Goal: Navigation & Orientation: Understand site structure

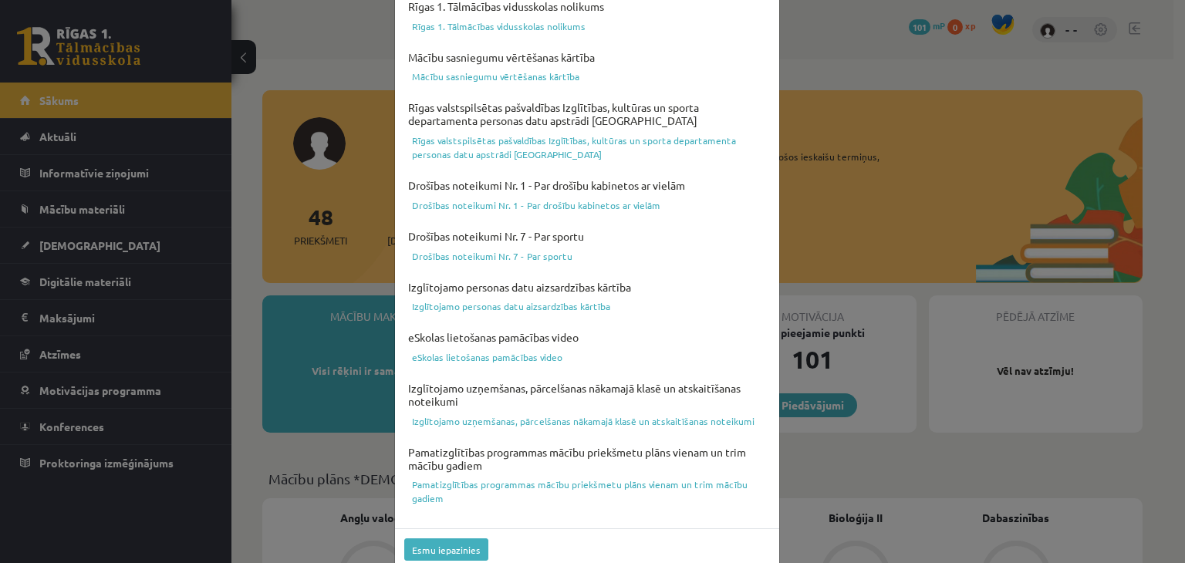
scroll to position [548, 0]
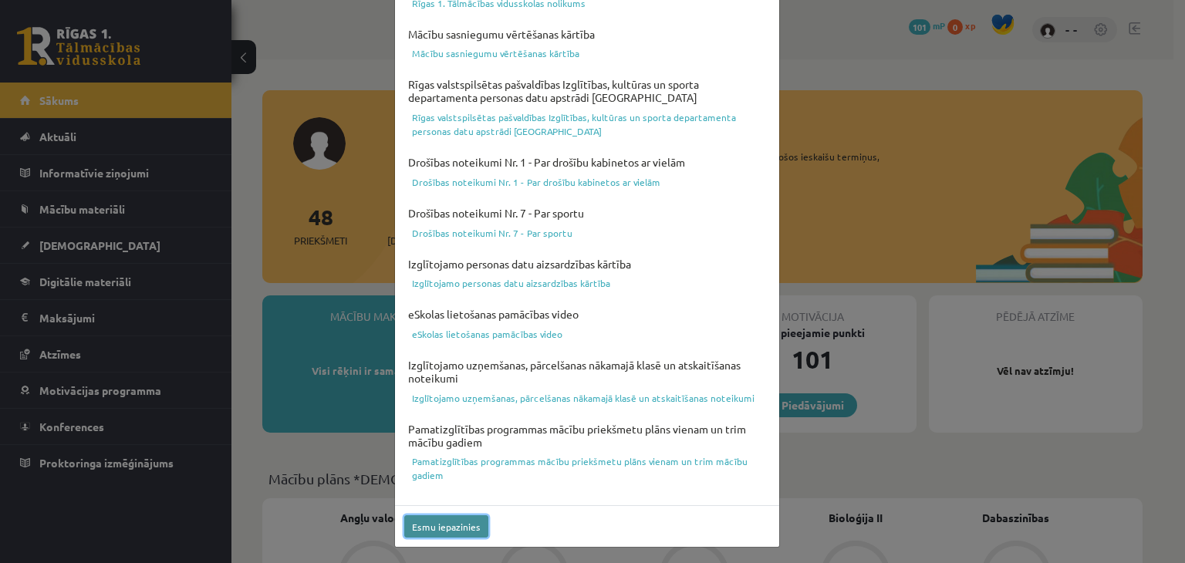
click at [466, 525] on button "Esmu iepazinies" at bounding box center [446, 526] width 84 height 22
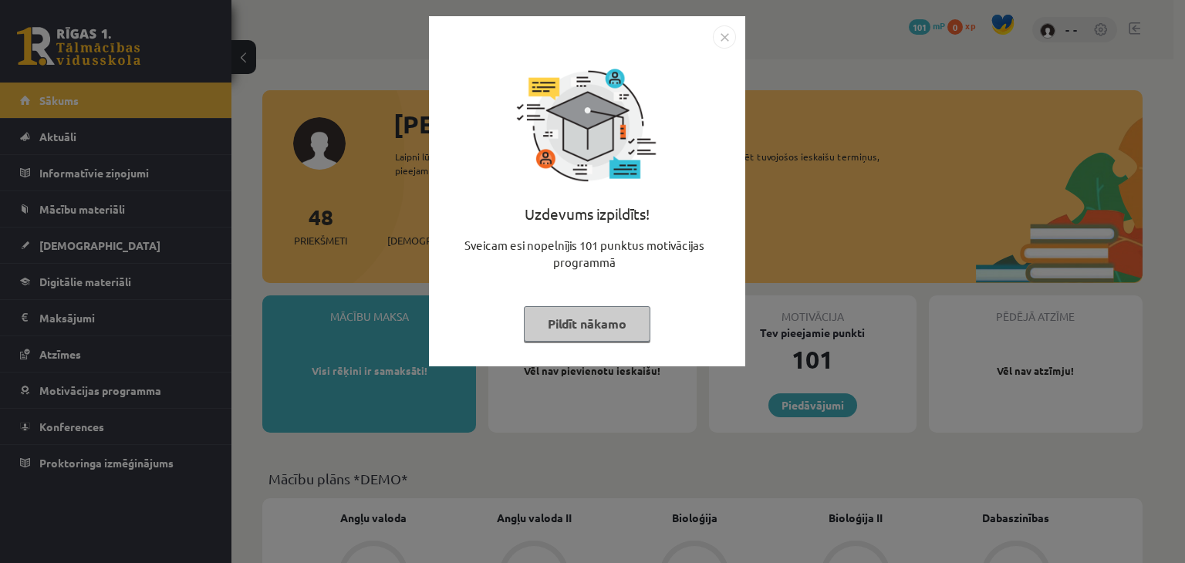
click at [629, 322] on button "Pildīt nākamo" at bounding box center [587, 323] width 127 height 35
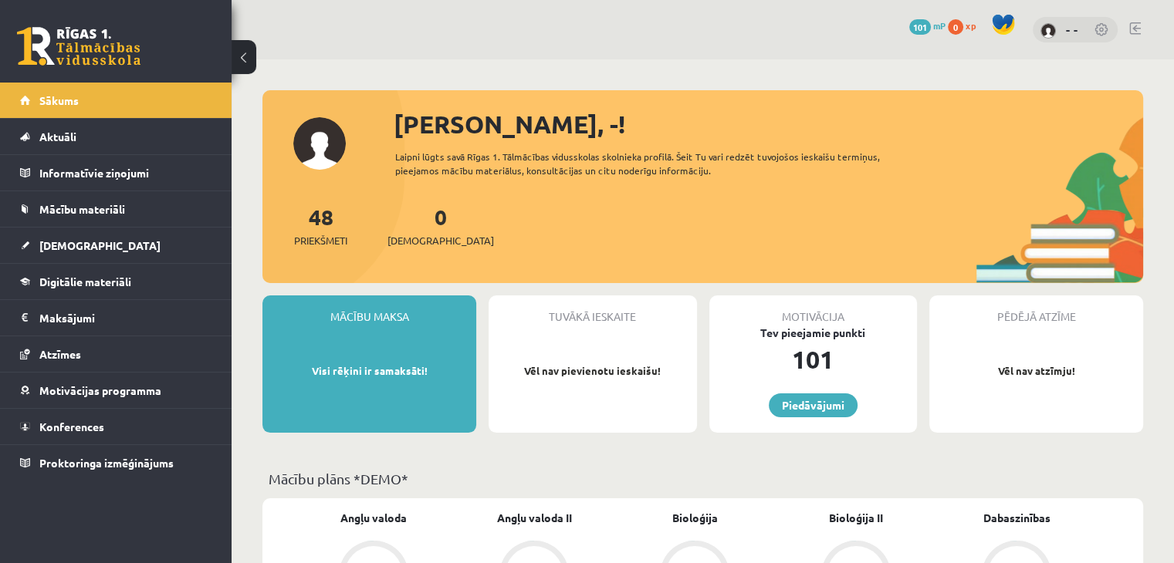
click at [255, 53] on button at bounding box center [243, 57] width 25 height 34
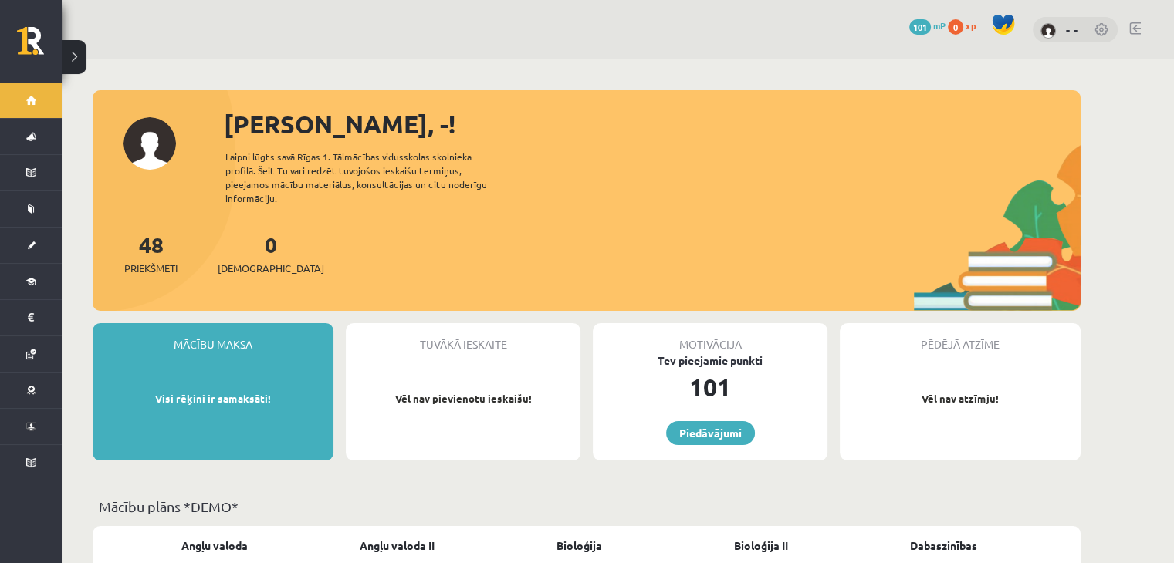
click at [83, 52] on button at bounding box center [74, 57] width 25 height 34
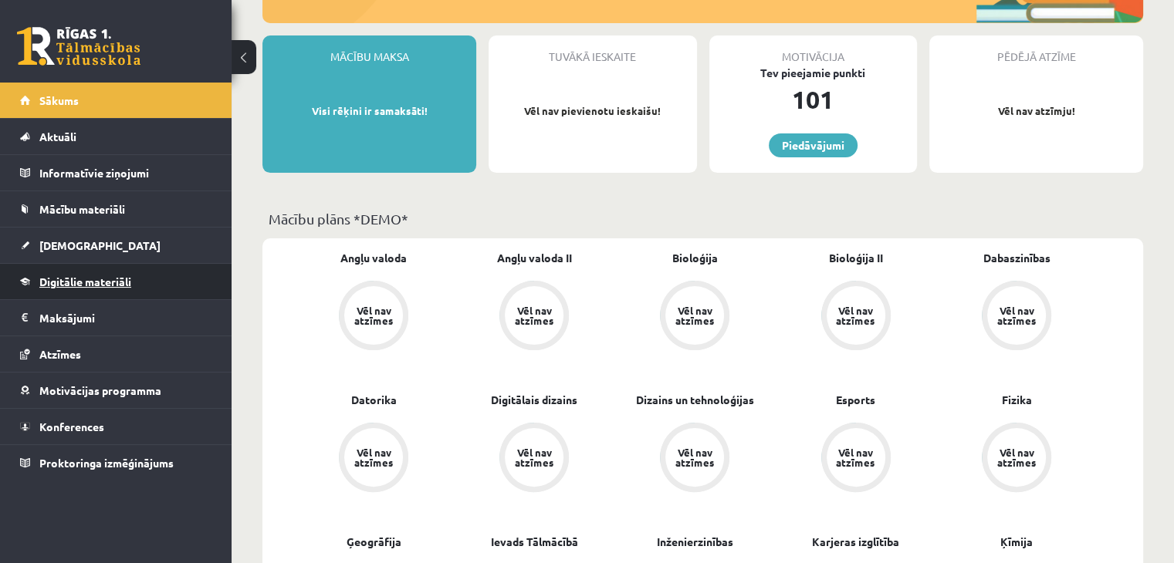
scroll to position [309, 0]
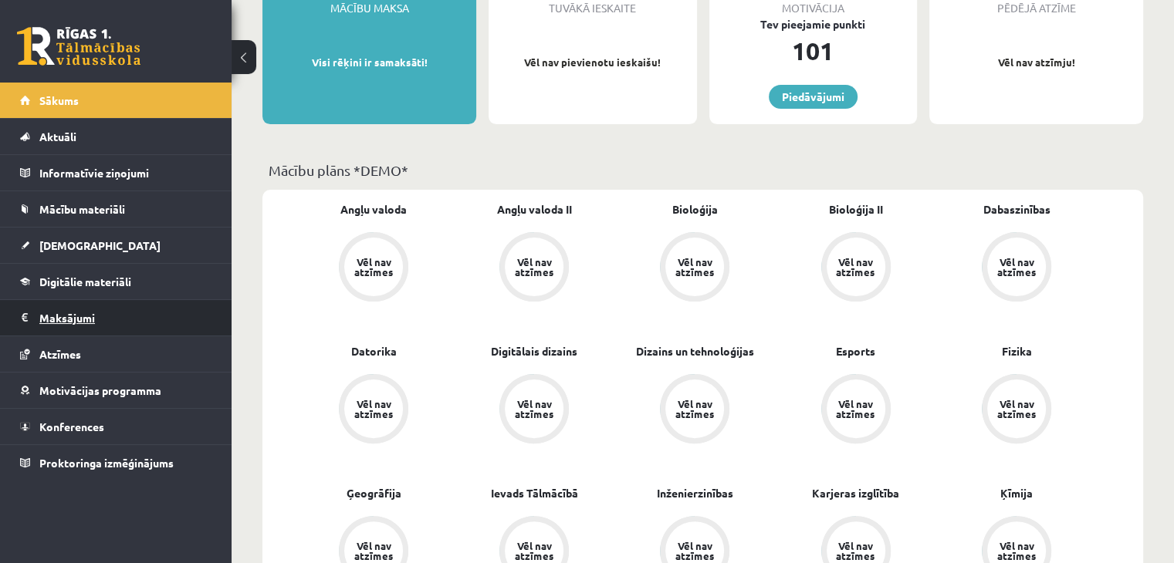
click at [65, 308] on legend "Maksājumi 0" at bounding box center [125, 317] width 173 height 35
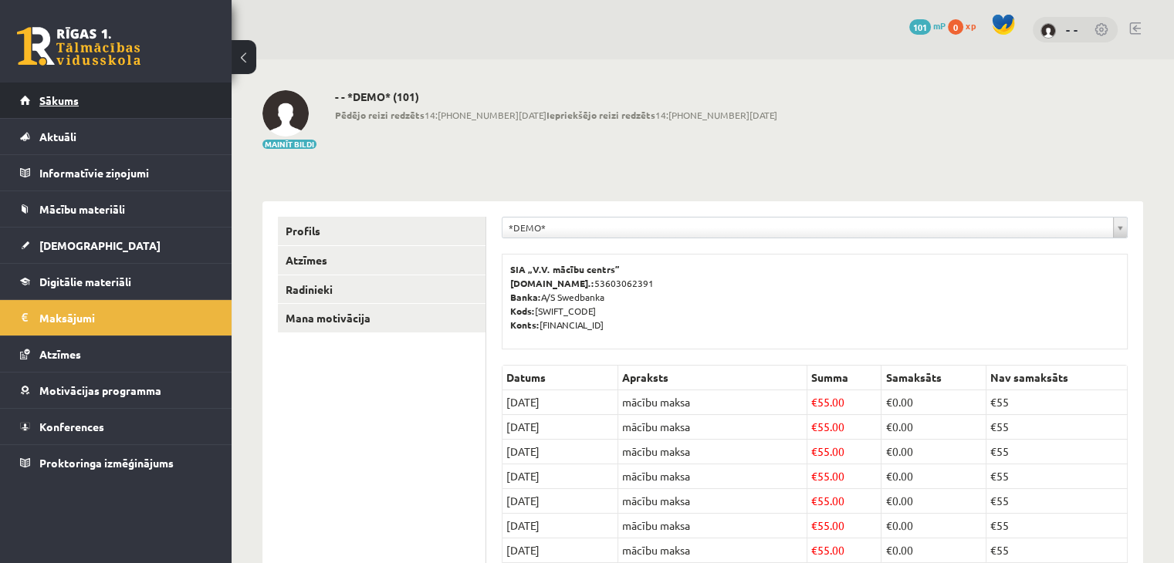
click at [73, 100] on span "Sākums" at bounding box center [58, 100] width 39 height 14
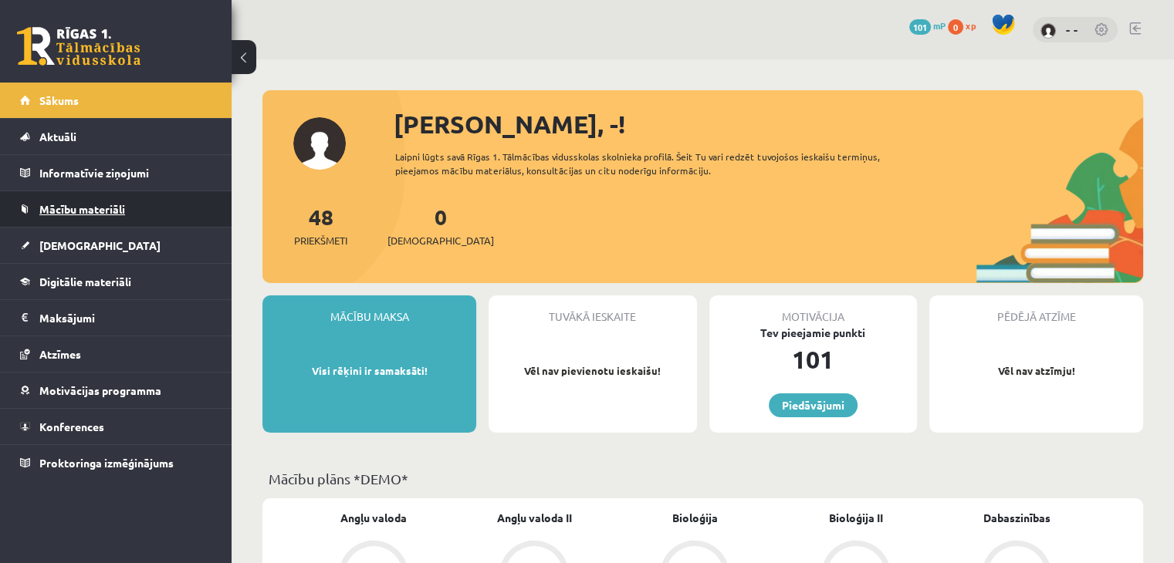
click at [108, 202] on span "Mācību materiāli" at bounding box center [82, 209] width 86 height 14
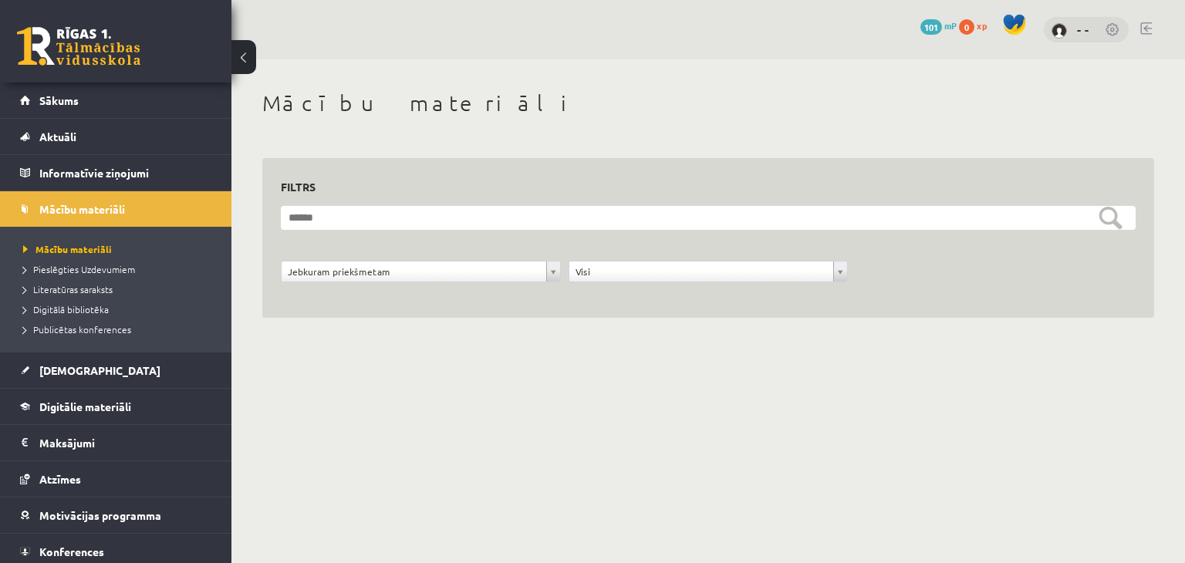
click at [100, 52] on link at bounding box center [78, 46] width 123 height 39
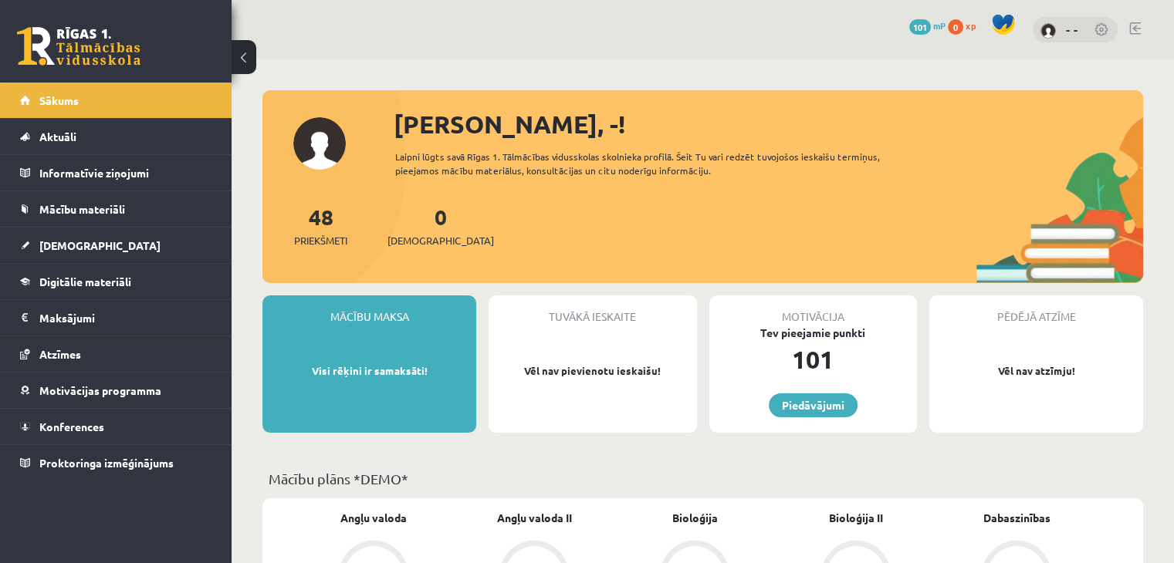
click at [1093, 28] on div "- -" at bounding box center [1074, 30] width 85 height 26
click at [1102, 27] on link at bounding box center [1101, 30] width 15 height 15
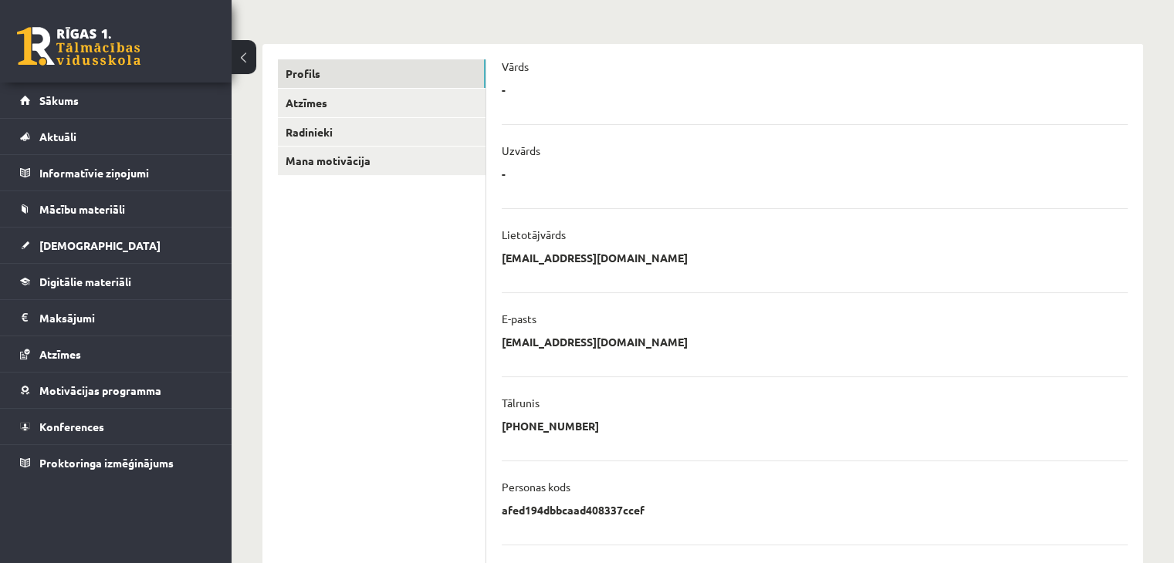
scroll to position [231, 0]
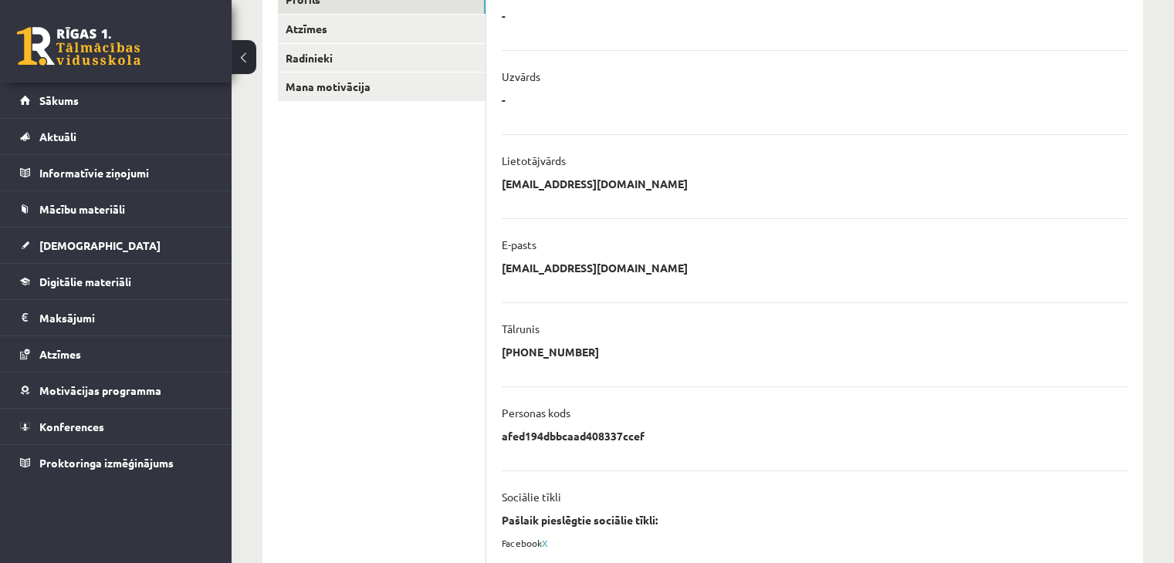
click at [583, 439] on p "afed194dbbcaad408337ccef" at bounding box center [573, 436] width 143 height 14
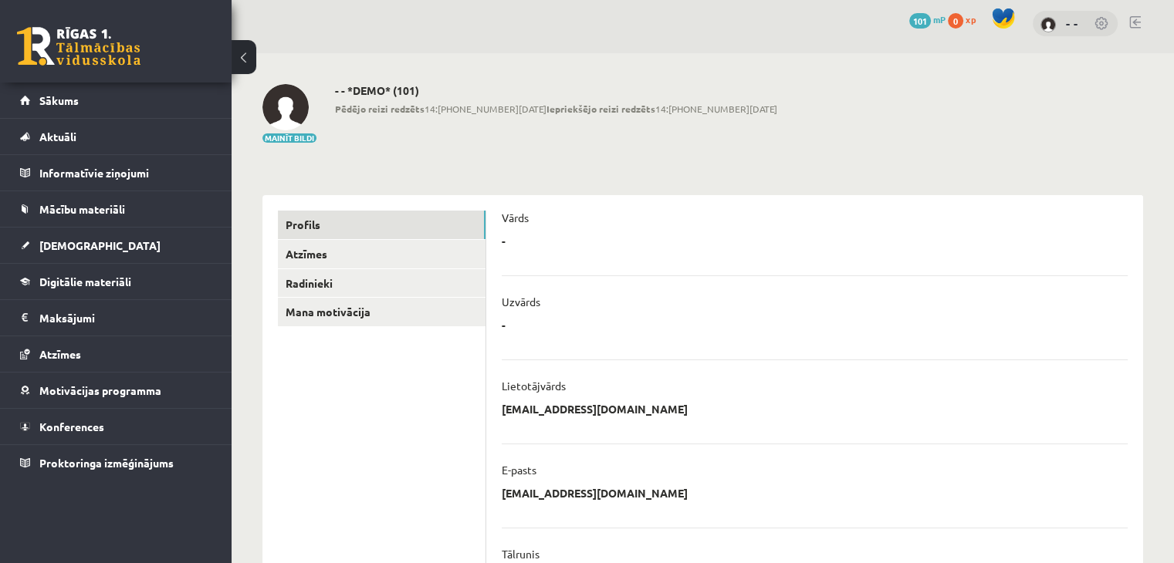
scroll to position [0, 0]
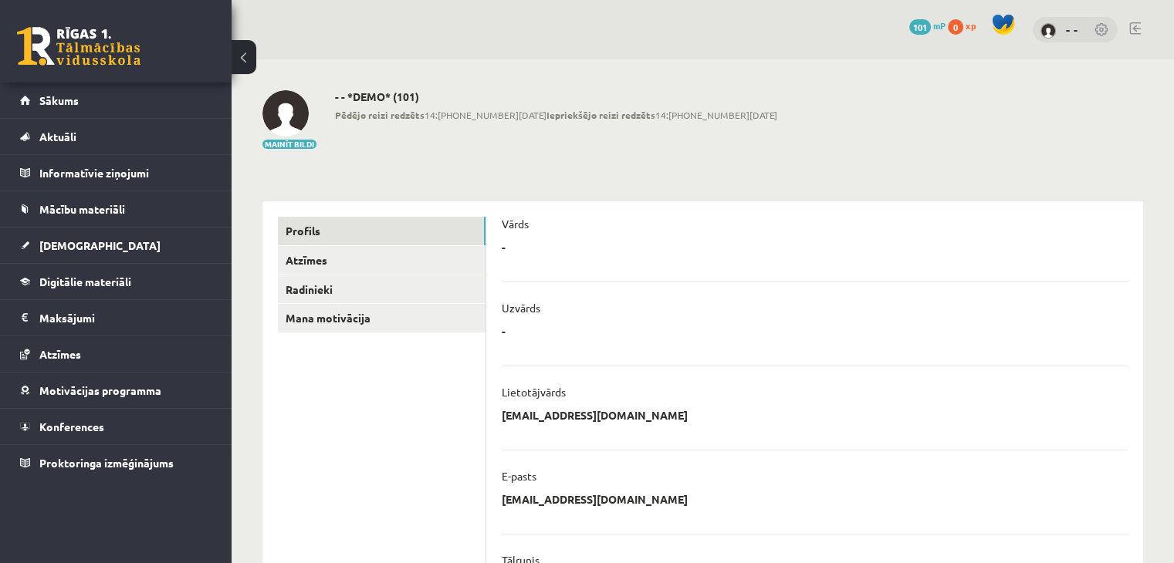
click at [531, 242] on div "- * ******** Atcelt" at bounding box center [815, 251] width 626 height 23
click at [111, 96] on link "Sākums" at bounding box center [116, 100] width 192 height 35
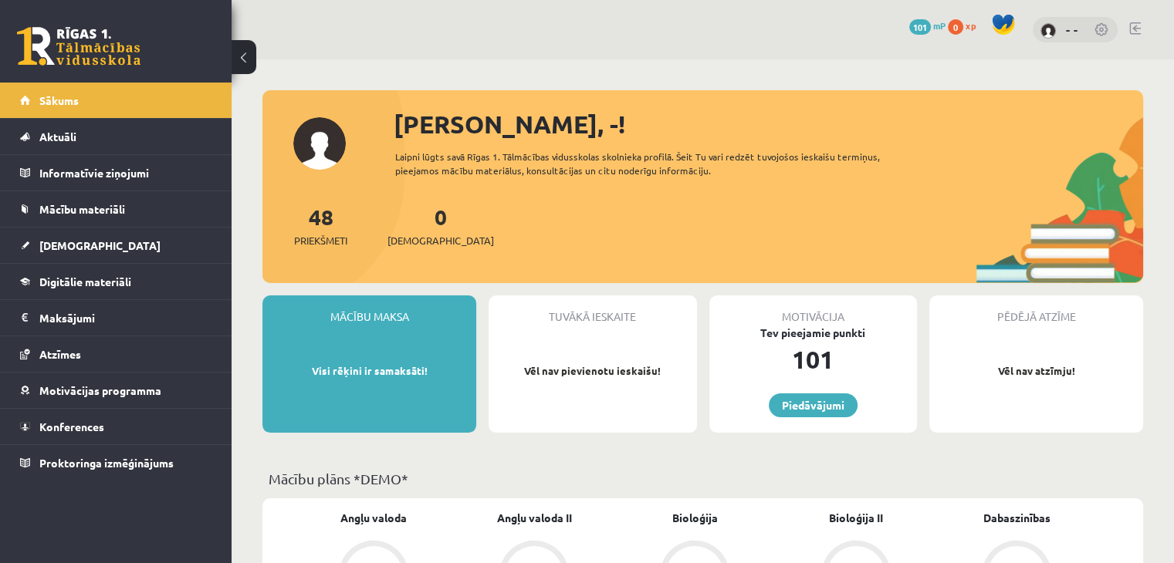
click at [1105, 25] on link at bounding box center [1101, 30] width 15 height 15
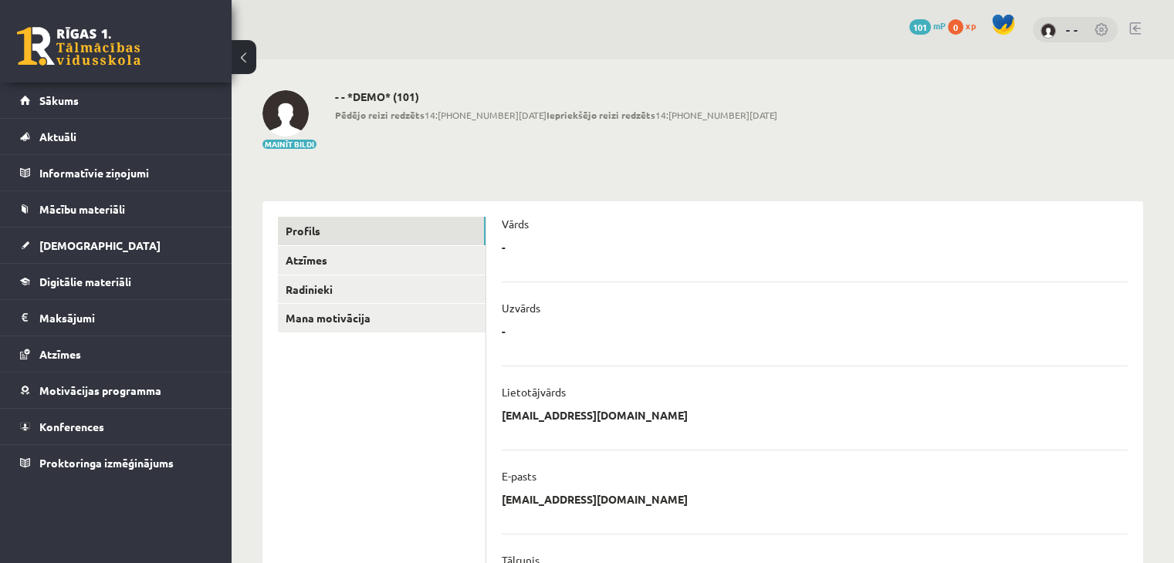
click at [383, 96] on h2 "- - *DEMO* (101)" at bounding box center [556, 96] width 442 height 13
click at [69, 96] on span "Sākums" at bounding box center [58, 100] width 39 height 14
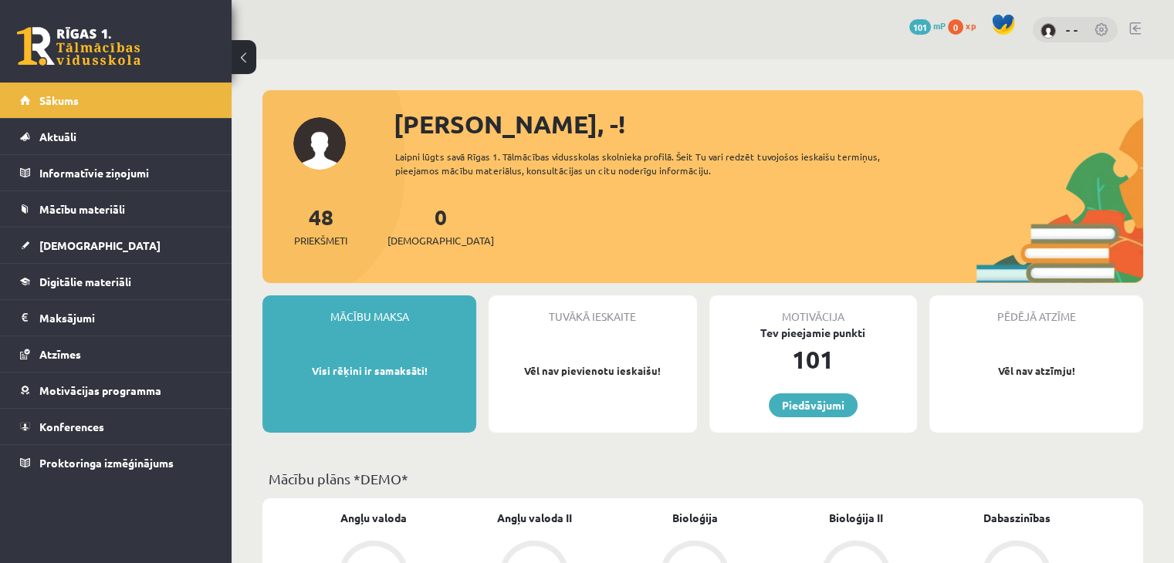
click at [1129, 25] on link at bounding box center [1135, 28] width 12 height 12
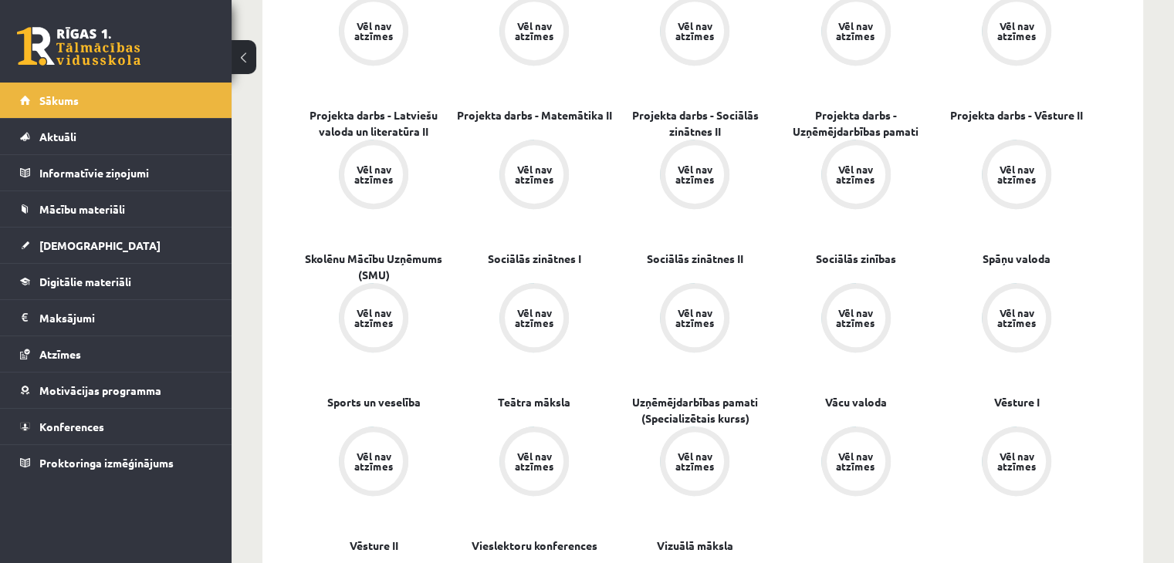
scroll to position [975, 0]
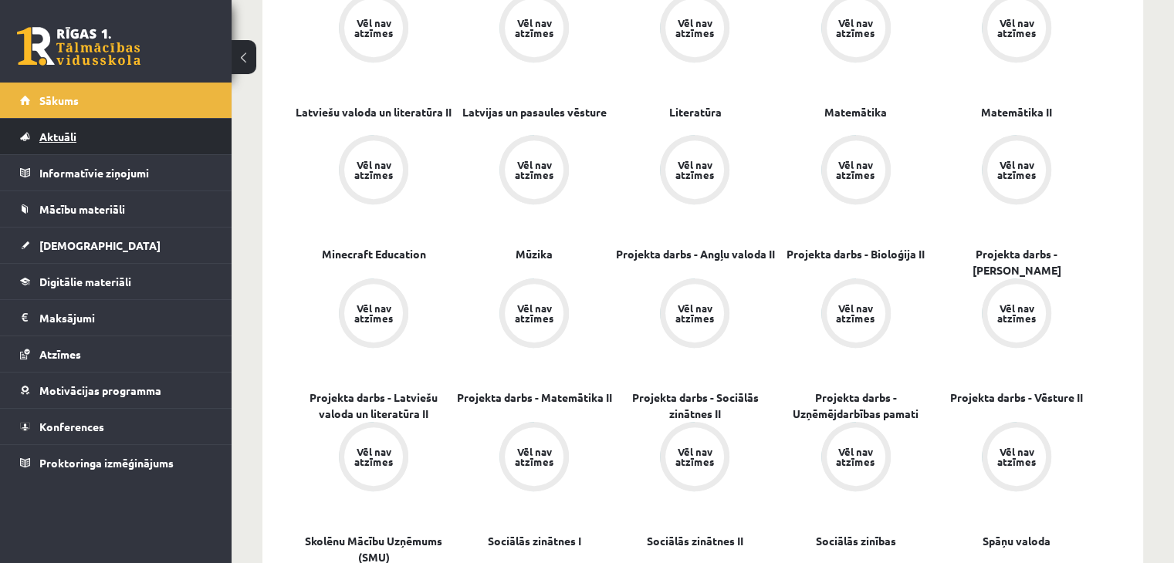
click at [49, 130] on span "Aktuāli" at bounding box center [57, 137] width 37 height 14
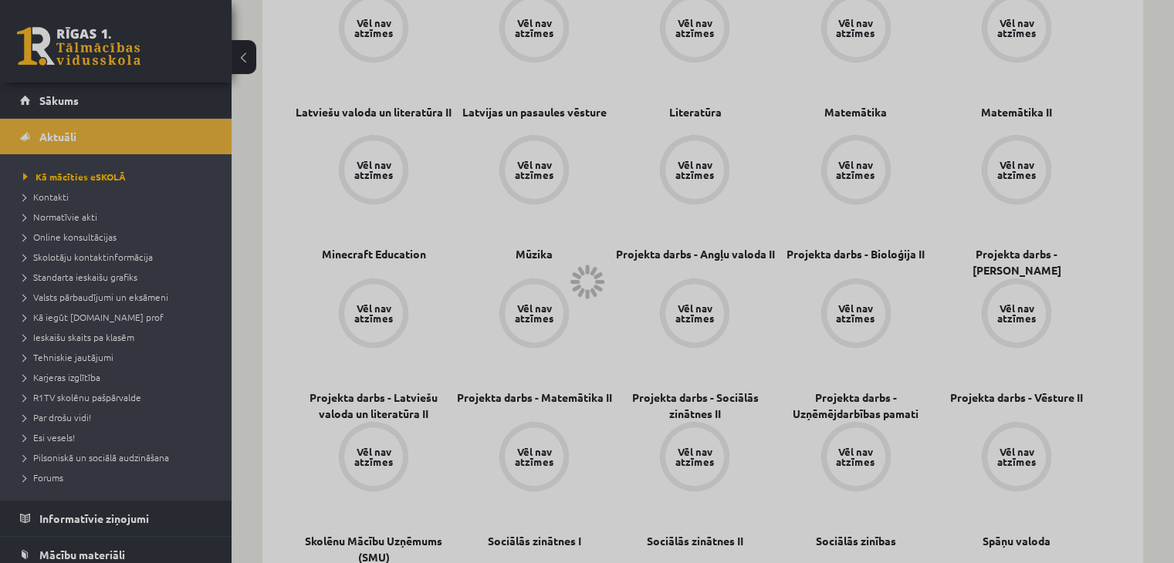
click at [86, 140] on div at bounding box center [587, 281] width 1174 height 563
drag, startPoint x: 222, startPoint y: 147, endPoint x: 219, endPoint y: 209, distance: 61.8
click at [221, 187] on div at bounding box center [587, 281] width 1174 height 563
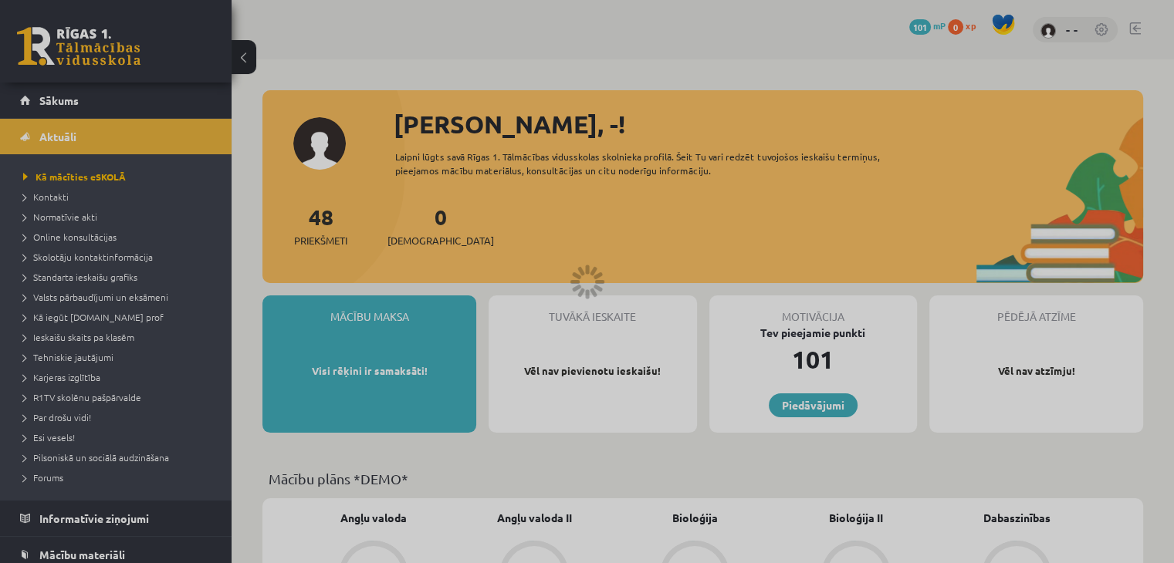
click at [1133, 32] on div at bounding box center [587, 281] width 1174 height 563
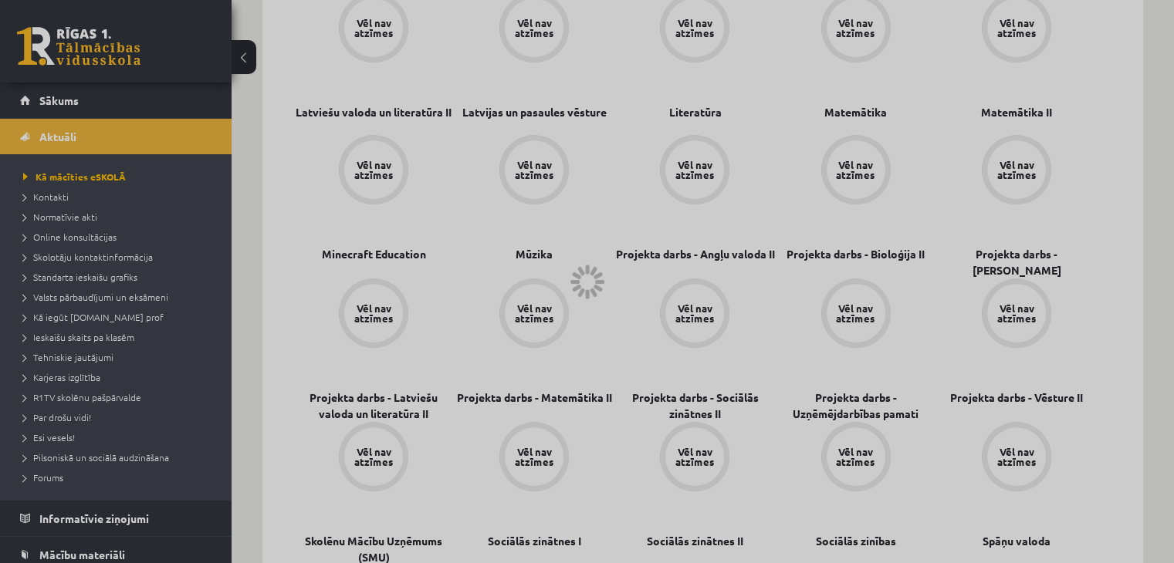
click at [56, 174] on div at bounding box center [587, 281] width 1174 height 563
click at [55, 140] on div at bounding box center [587, 281] width 1174 height 563
click at [78, 183] on div at bounding box center [587, 281] width 1174 height 563
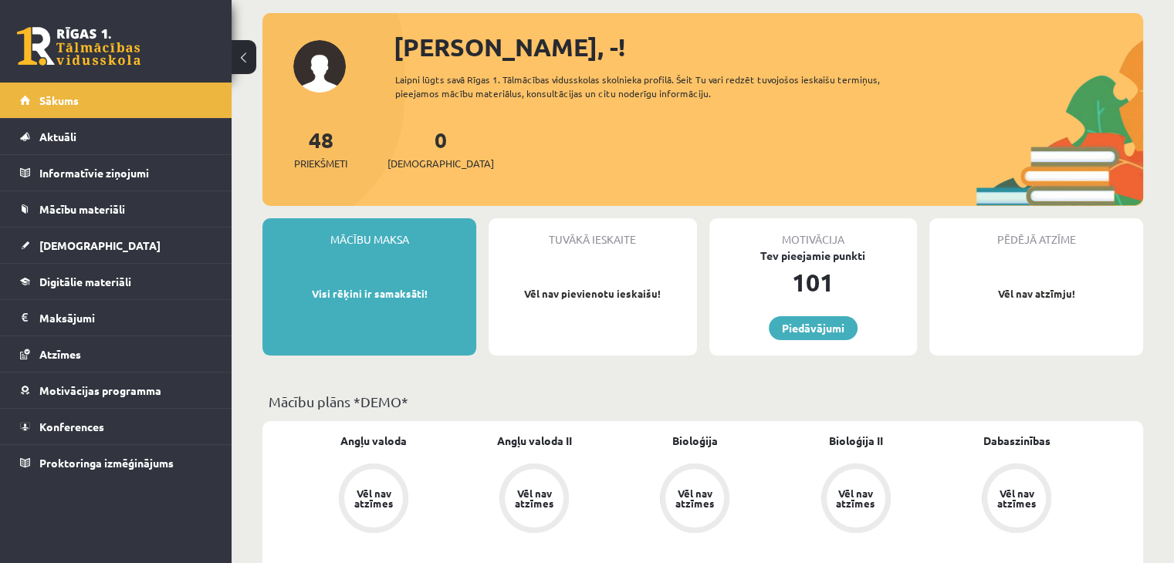
scroll to position [77, 0]
click at [816, 329] on link "Piedāvājumi" at bounding box center [813, 328] width 89 height 24
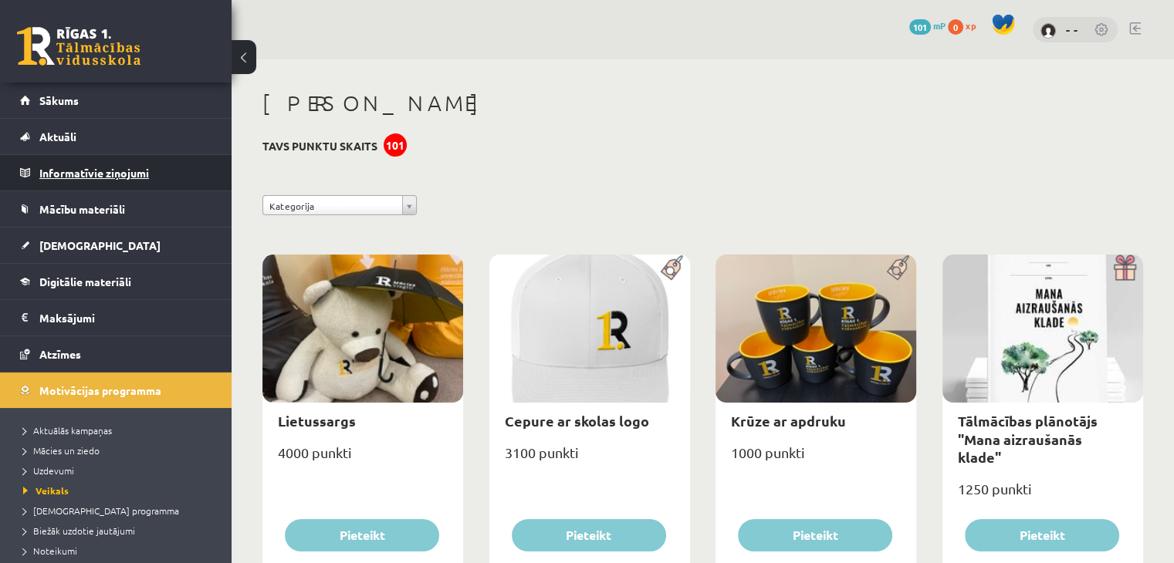
click at [170, 180] on legend "Informatīvie ziņojumi 0" at bounding box center [125, 172] width 173 height 35
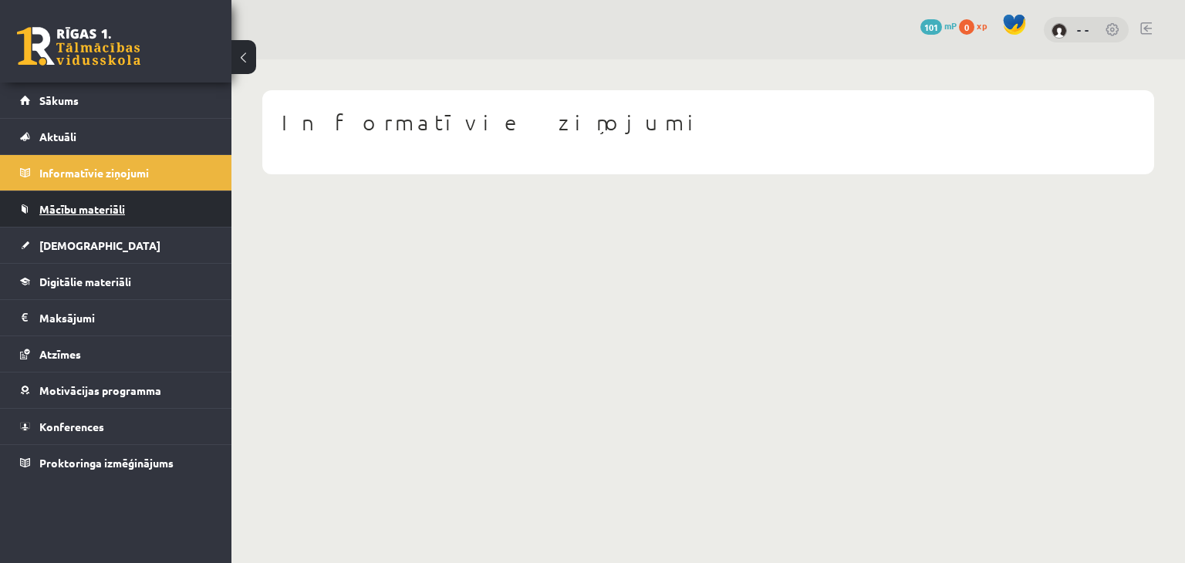
click at [167, 207] on link "Mācību materiāli" at bounding box center [116, 208] width 192 height 35
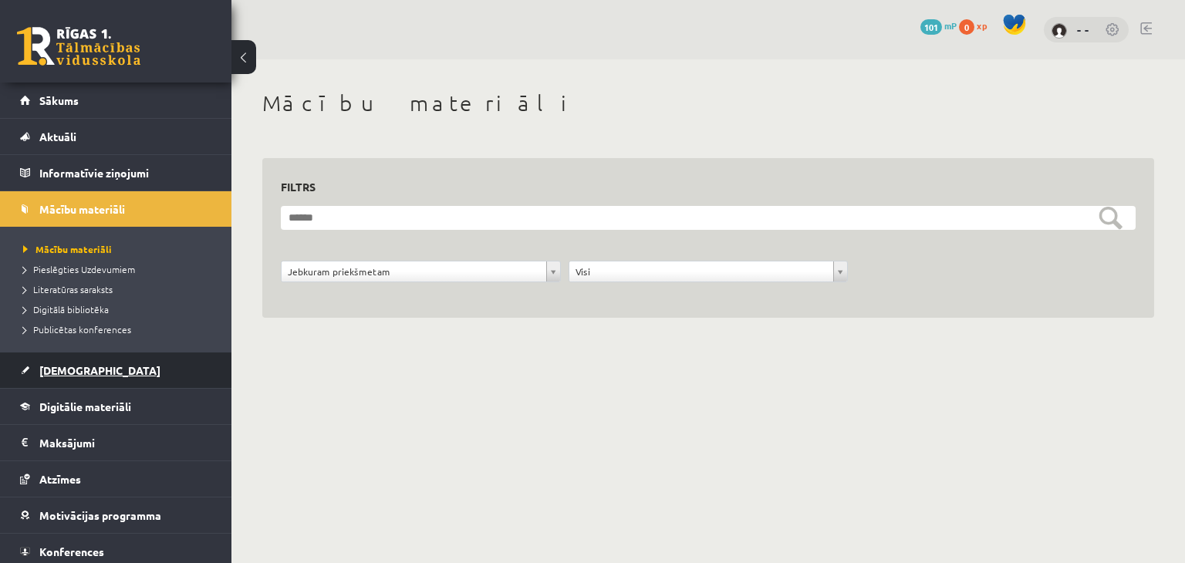
click at [105, 367] on link "[DEMOGRAPHIC_DATA]" at bounding box center [116, 370] width 192 height 35
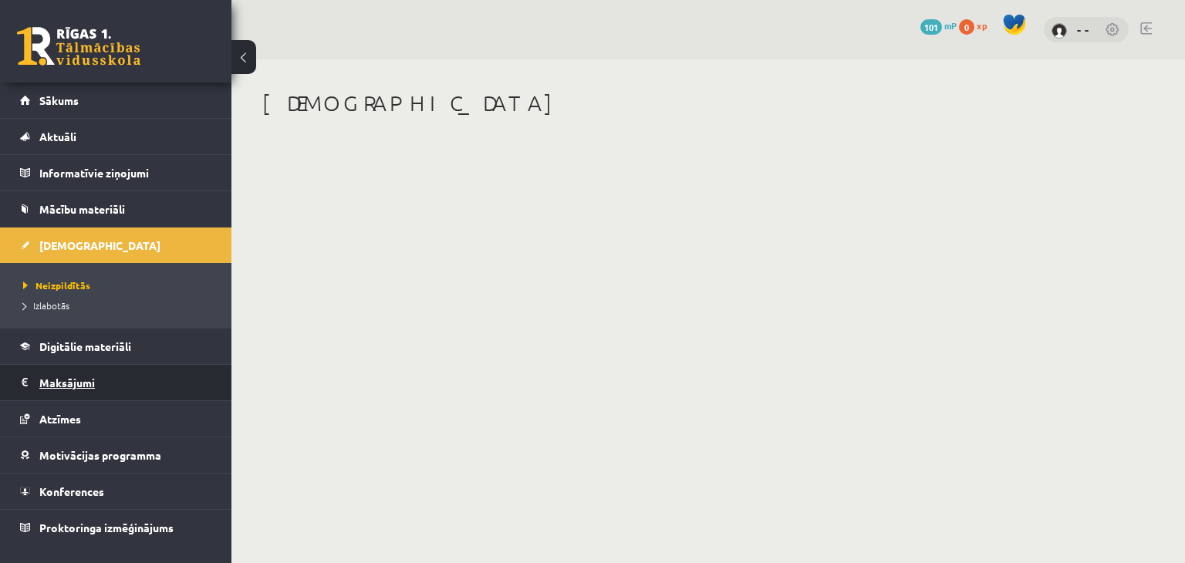
click at [123, 380] on legend "Maksājumi 0" at bounding box center [125, 382] width 173 height 35
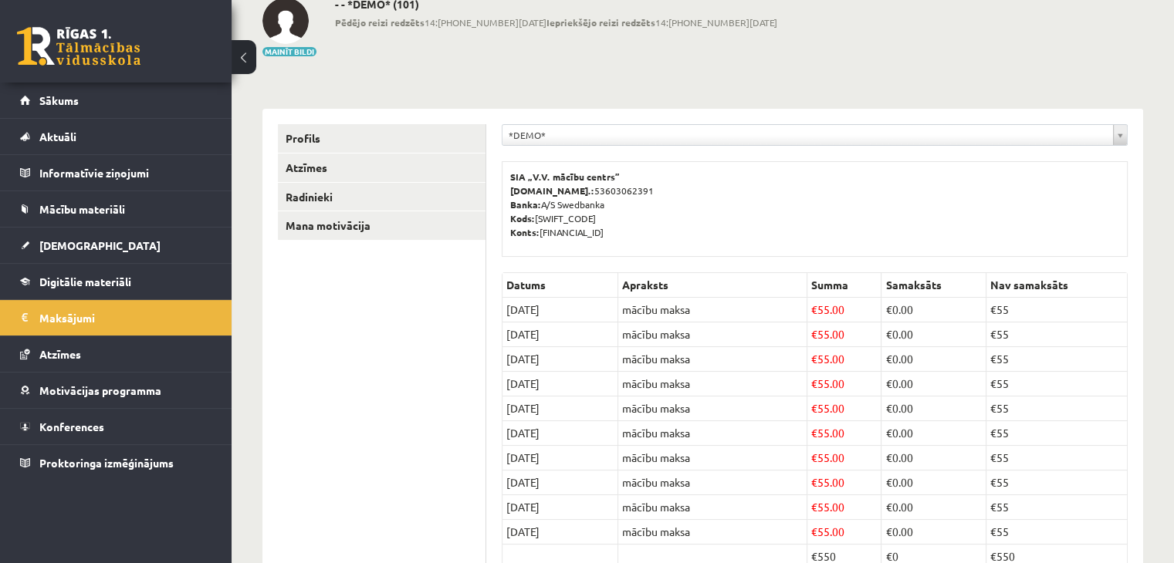
scroll to position [181, 0]
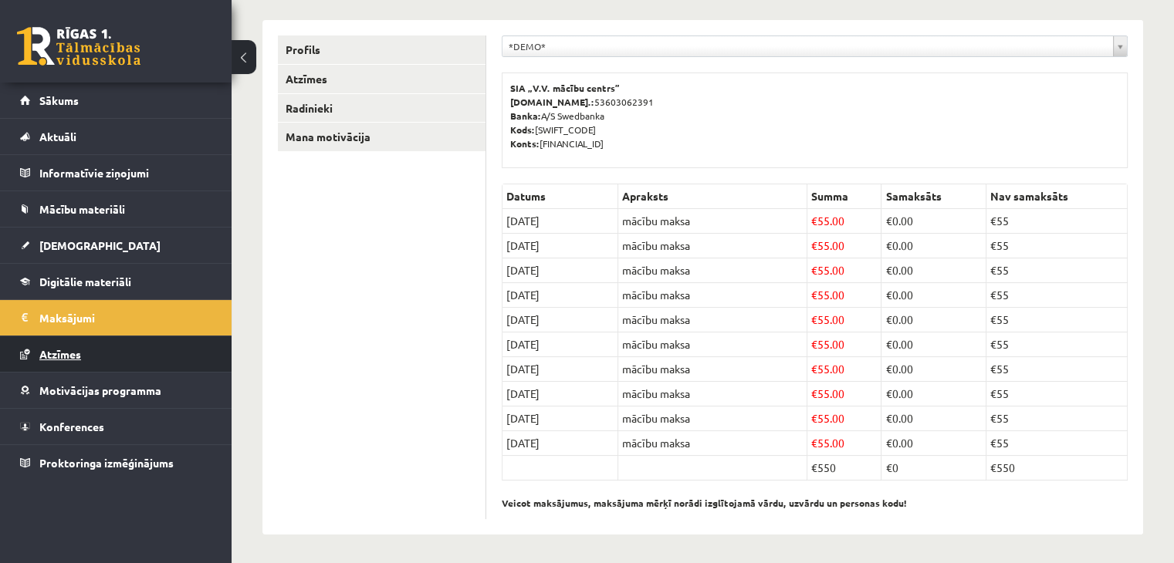
click at [116, 360] on link "Atzīmes" at bounding box center [116, 353] width 192 height 35
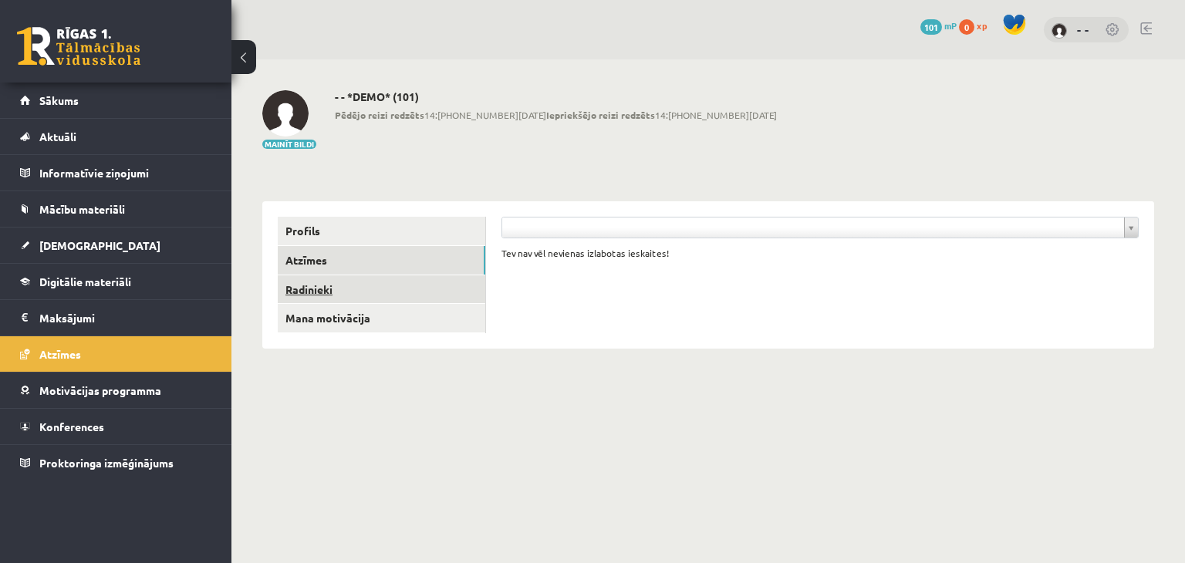
click at [309, 294] on link "Radinieki" at bounding box center [382, 289] width 208 height 29
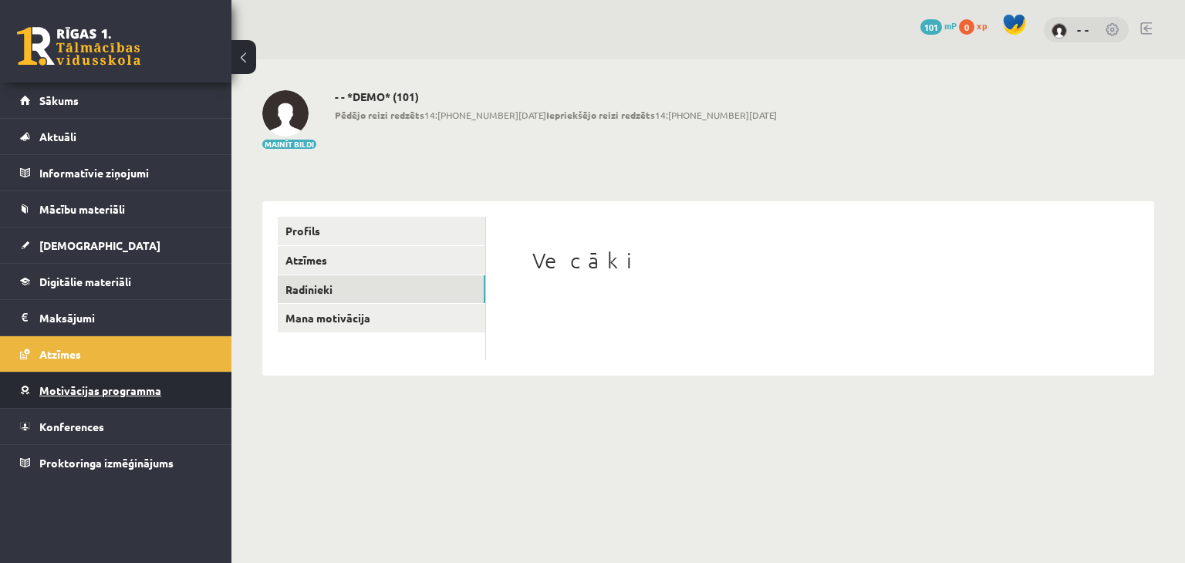
click at [146, 390] on span "Motivācijas programma" at bounding box center [100, 390] width 122 height 14
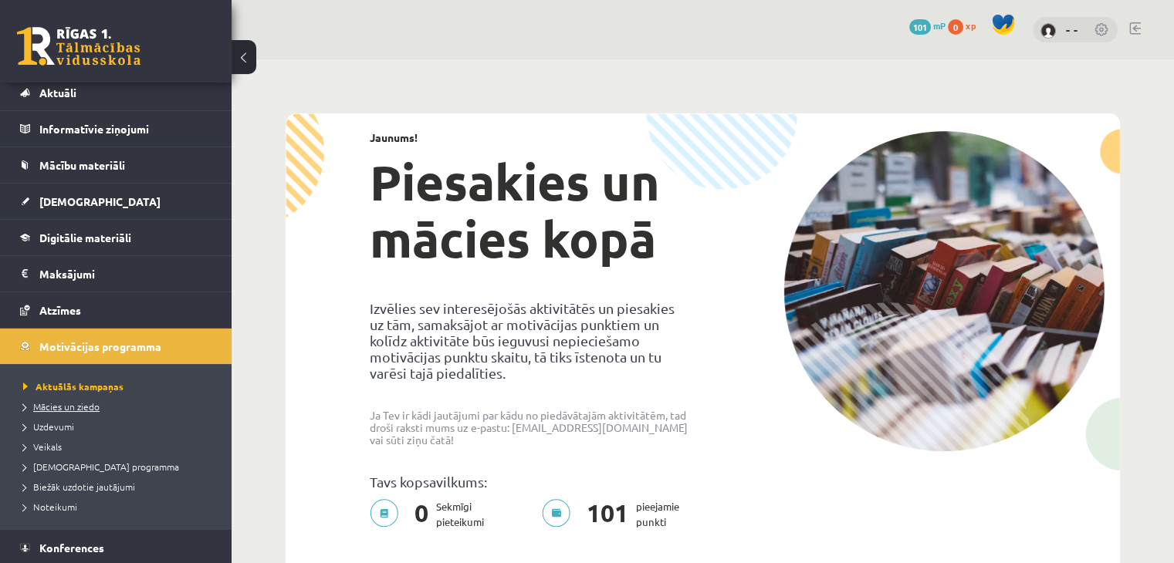
scroll to position [81, 0]
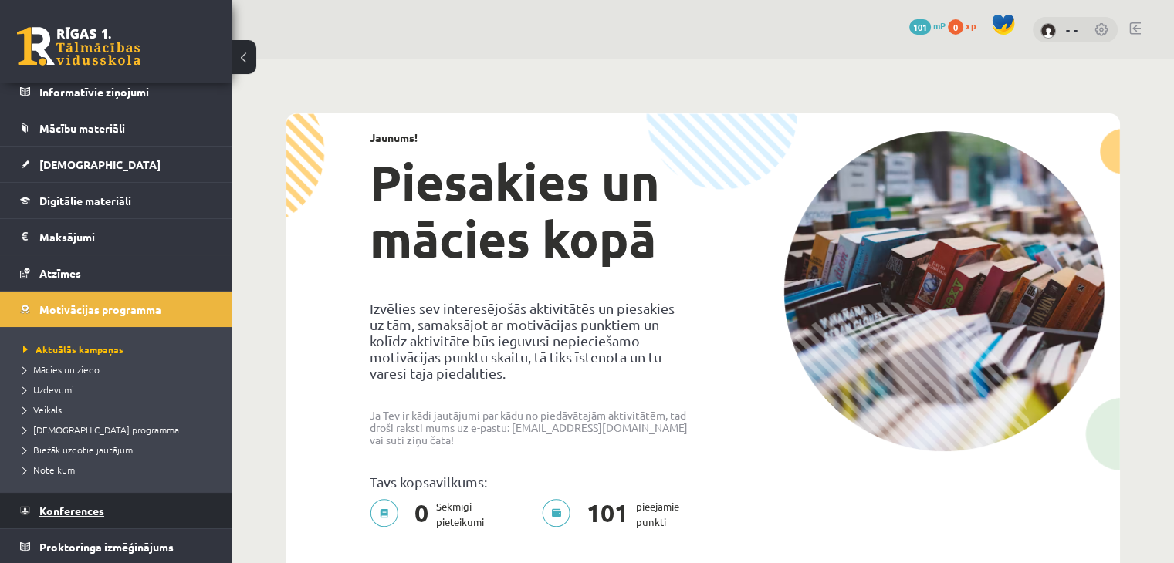
click at [113, 512] on link "Konferences" at bounding box center [116, 510] width 192 height 35
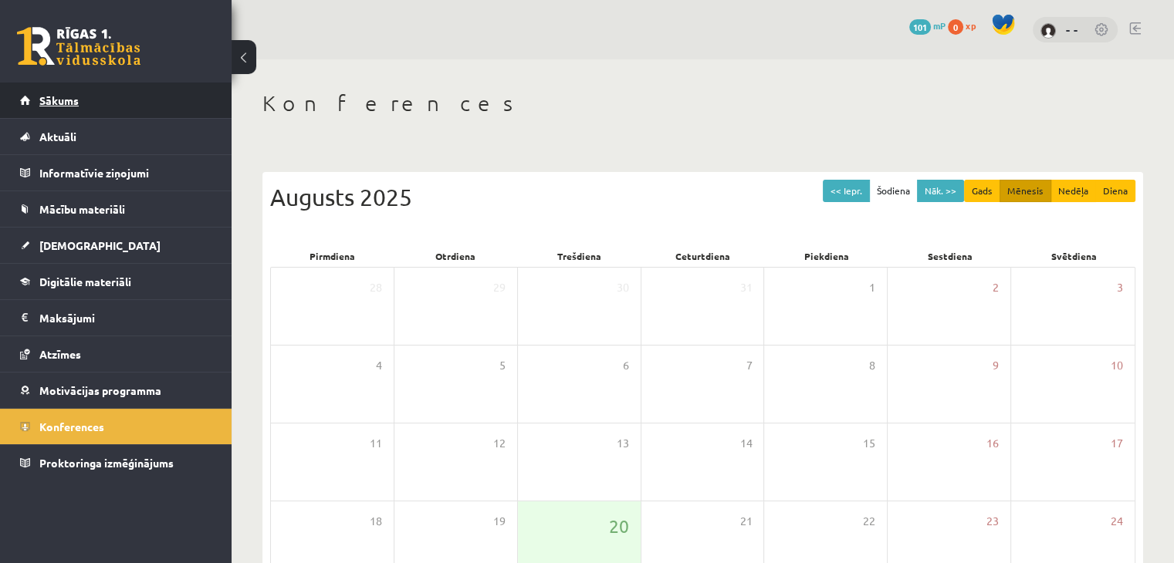
click at [97, 112] on link "Sākums" at bounding box center [116, 100] width 192 height 35
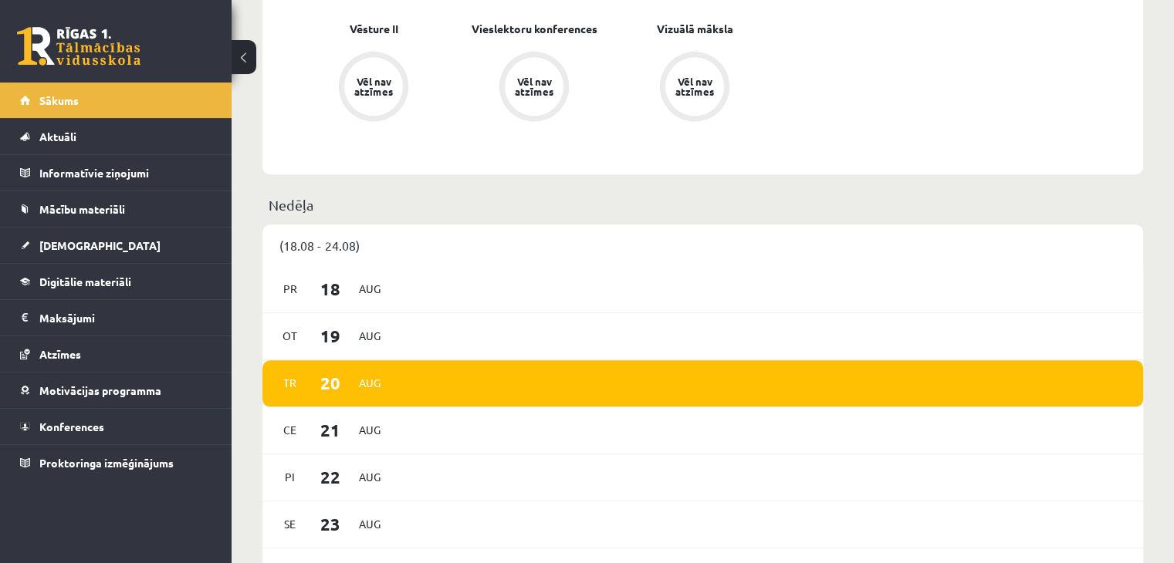
scroll to position [2056, 0]
